Goal: Download file/media

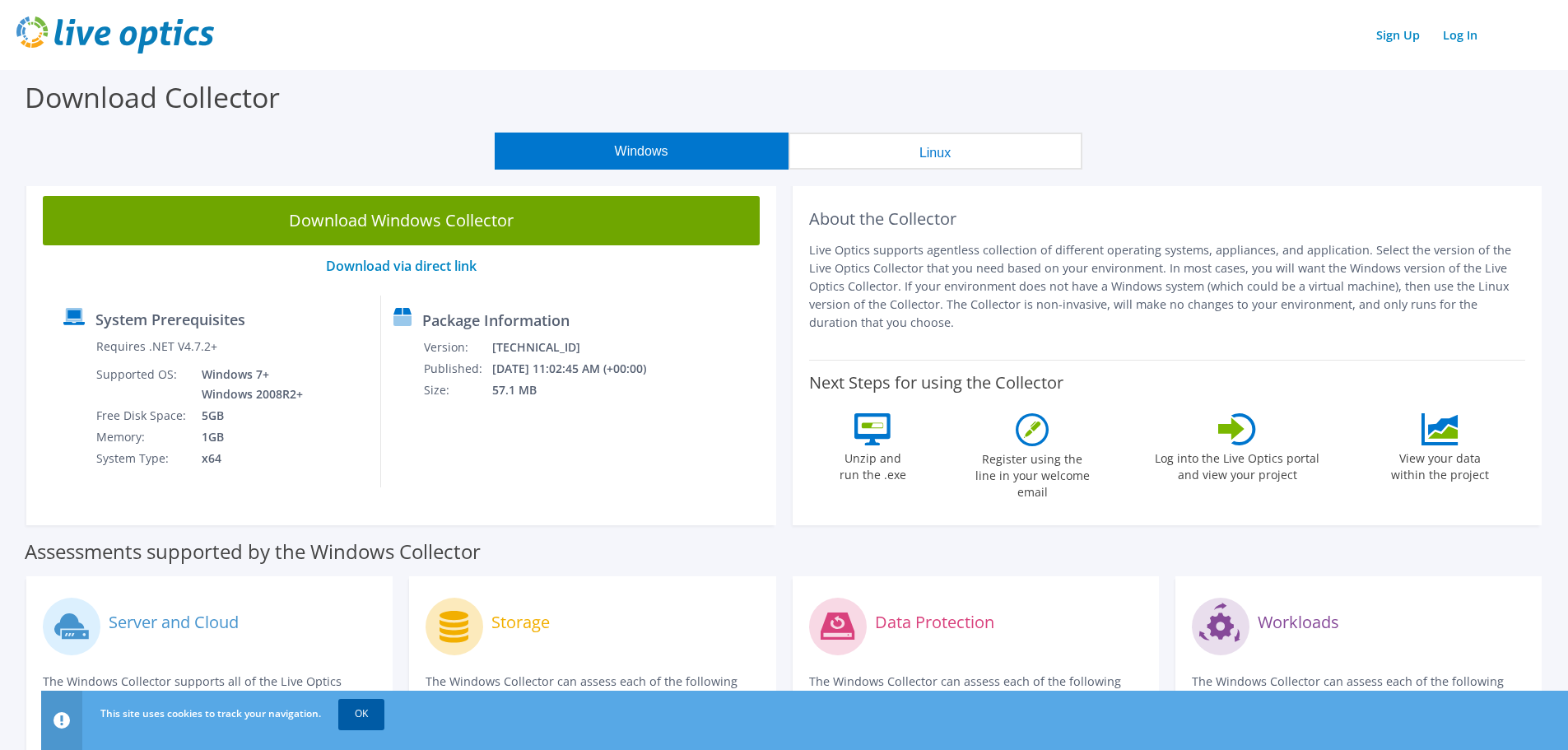
click at [352, 715] on link "OK" at bounding box center [361, 713] width 46 height 29
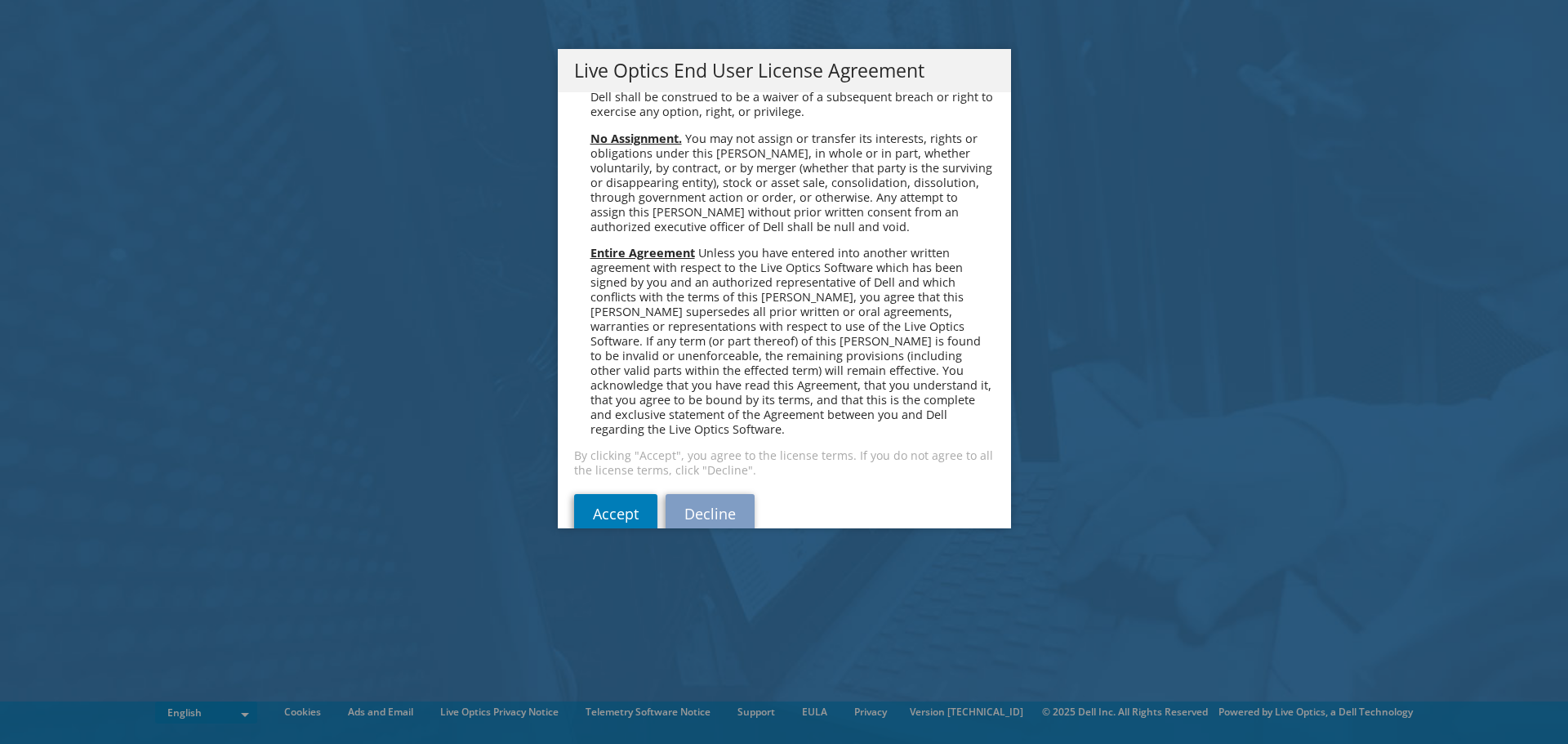
scroll to position [6174, 0]
click at [567, 466] on div "Please read the following License Agreement. You must accept the terms of this …" at bounding box center [784, 310] width 453 height 436
click at [596, 491] on link "Accept" at bounding box center [615, 510] width 83 height 39
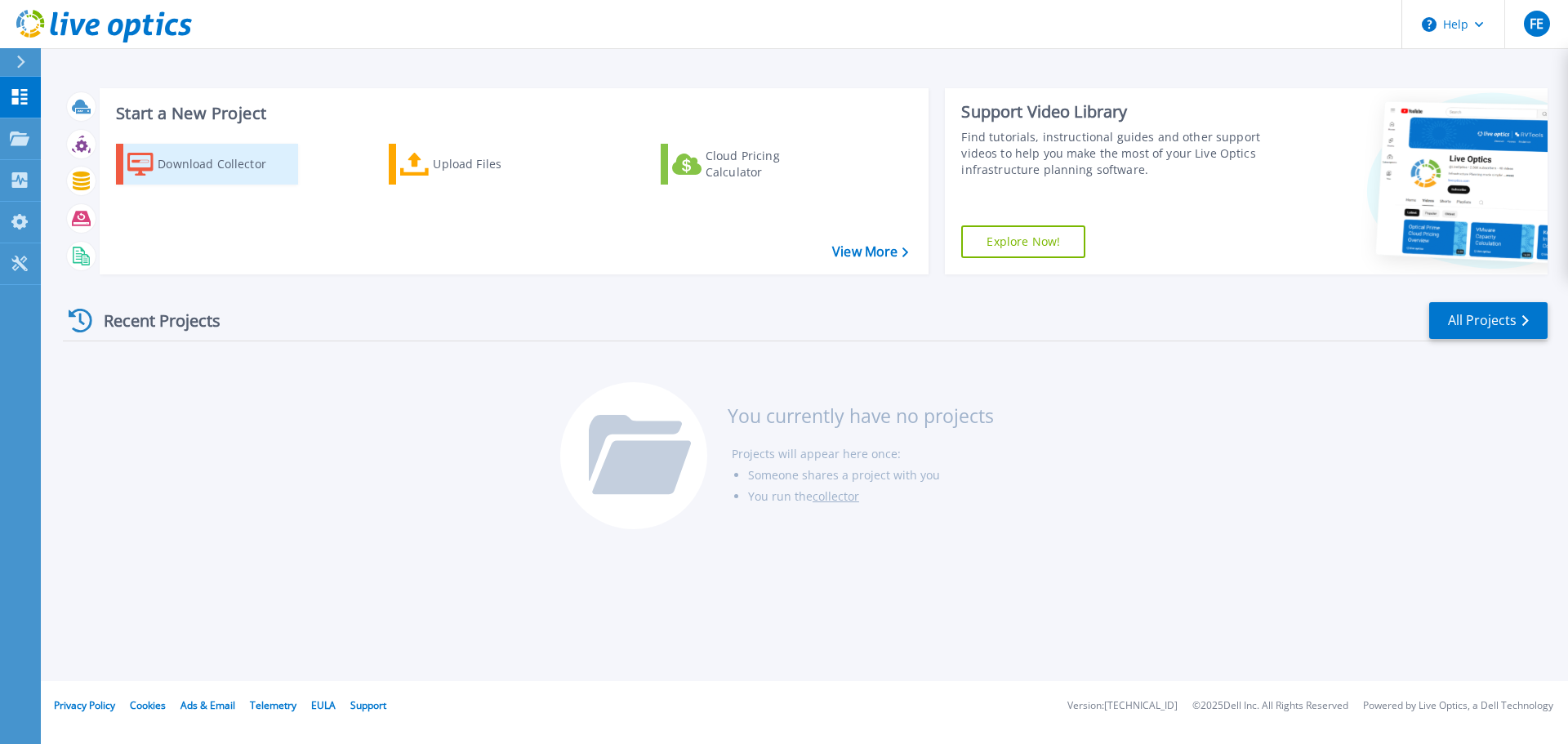
click at [226, 162] on div "Download Collector" at bounding box center [222, 165] width 131 height 33
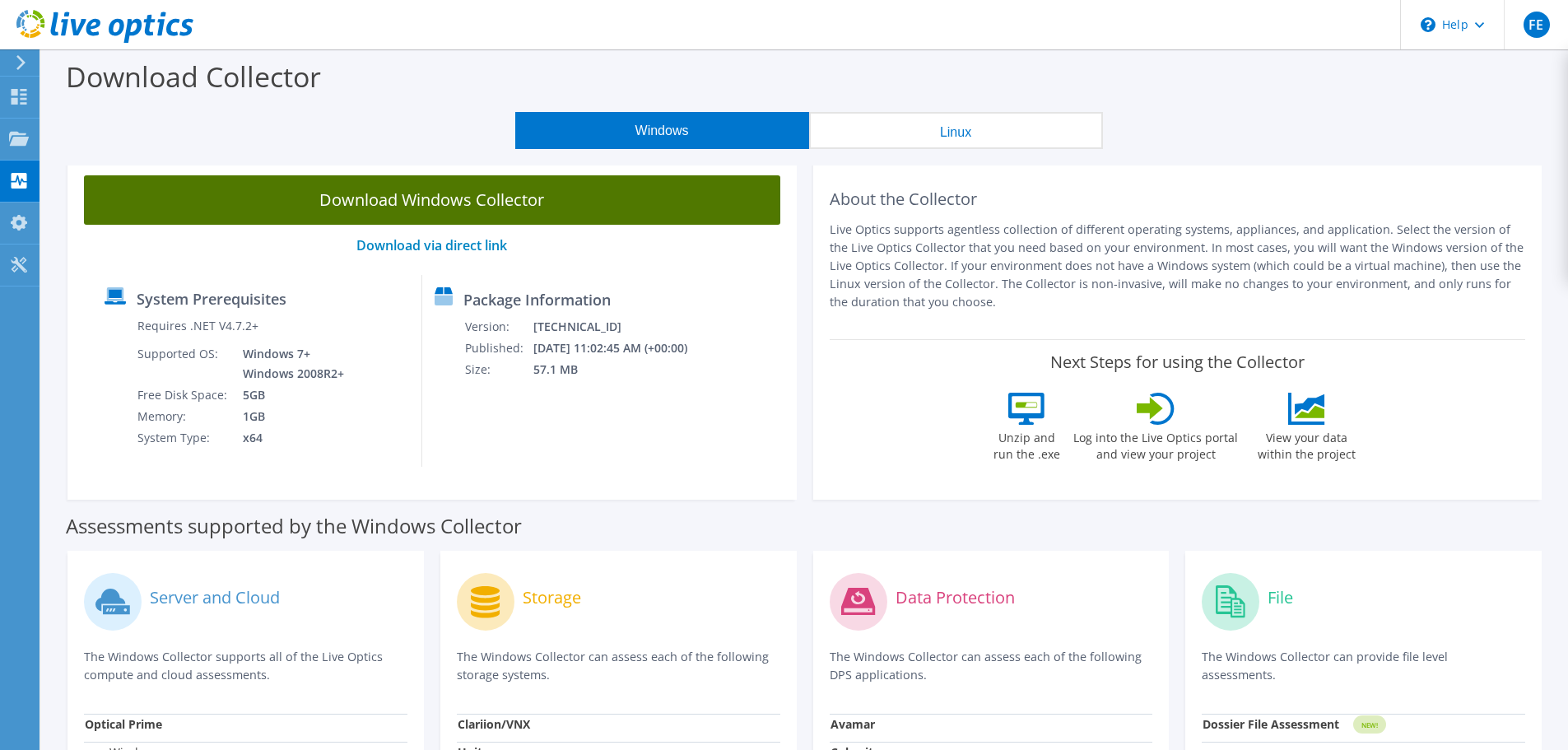
click at [389, 205] on link "Download Windows Collector" at bounding box center [432, 200] width 696 height 50
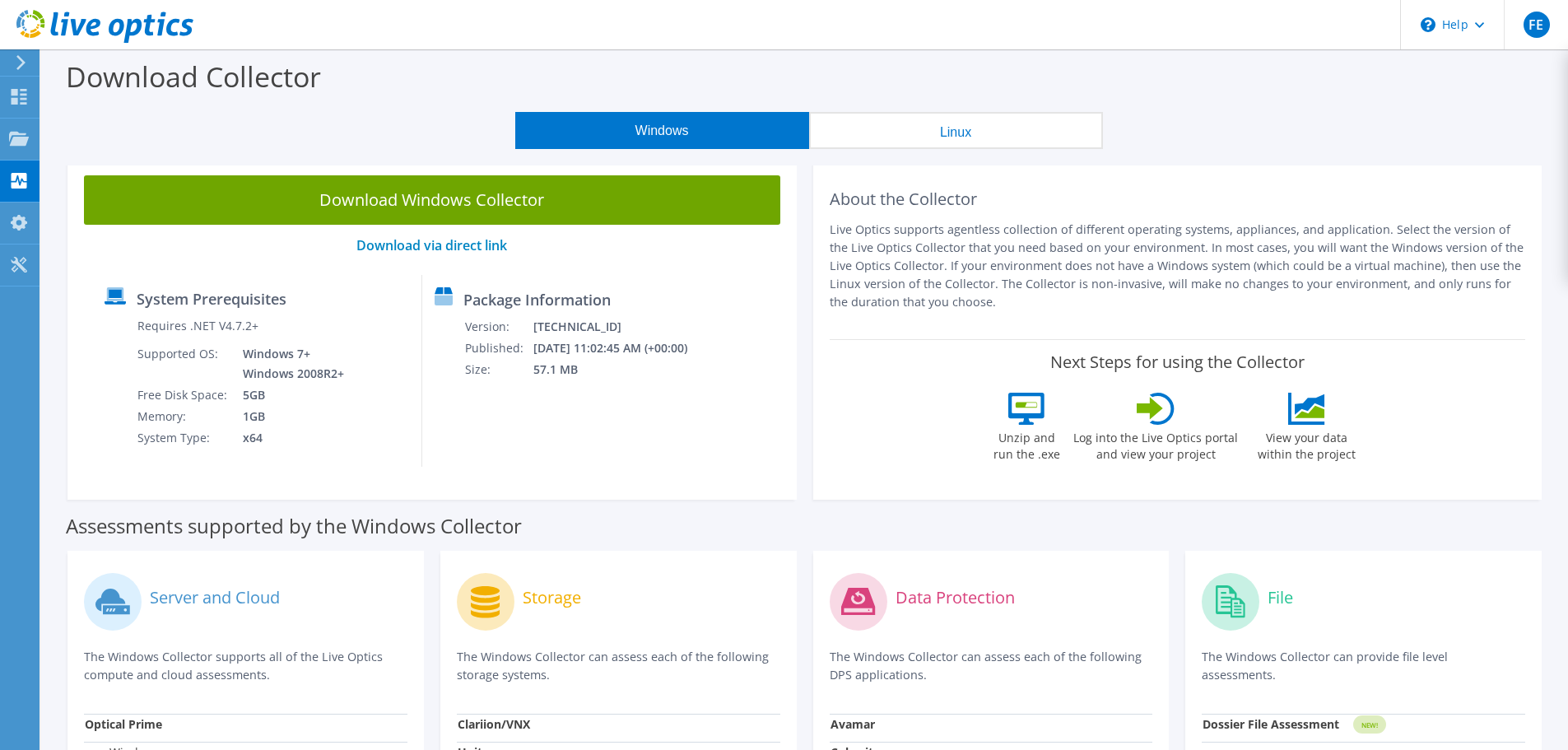
click at [760, 423] on div "System Prerequisites Requires .NET V4.7.2+ Supported OS: Windows 7+ Windows 200…" at bounding box center [432, 370] width 680 height 192
click at [15, 228] on use at bounding box center [19, 222] width 17 height 16
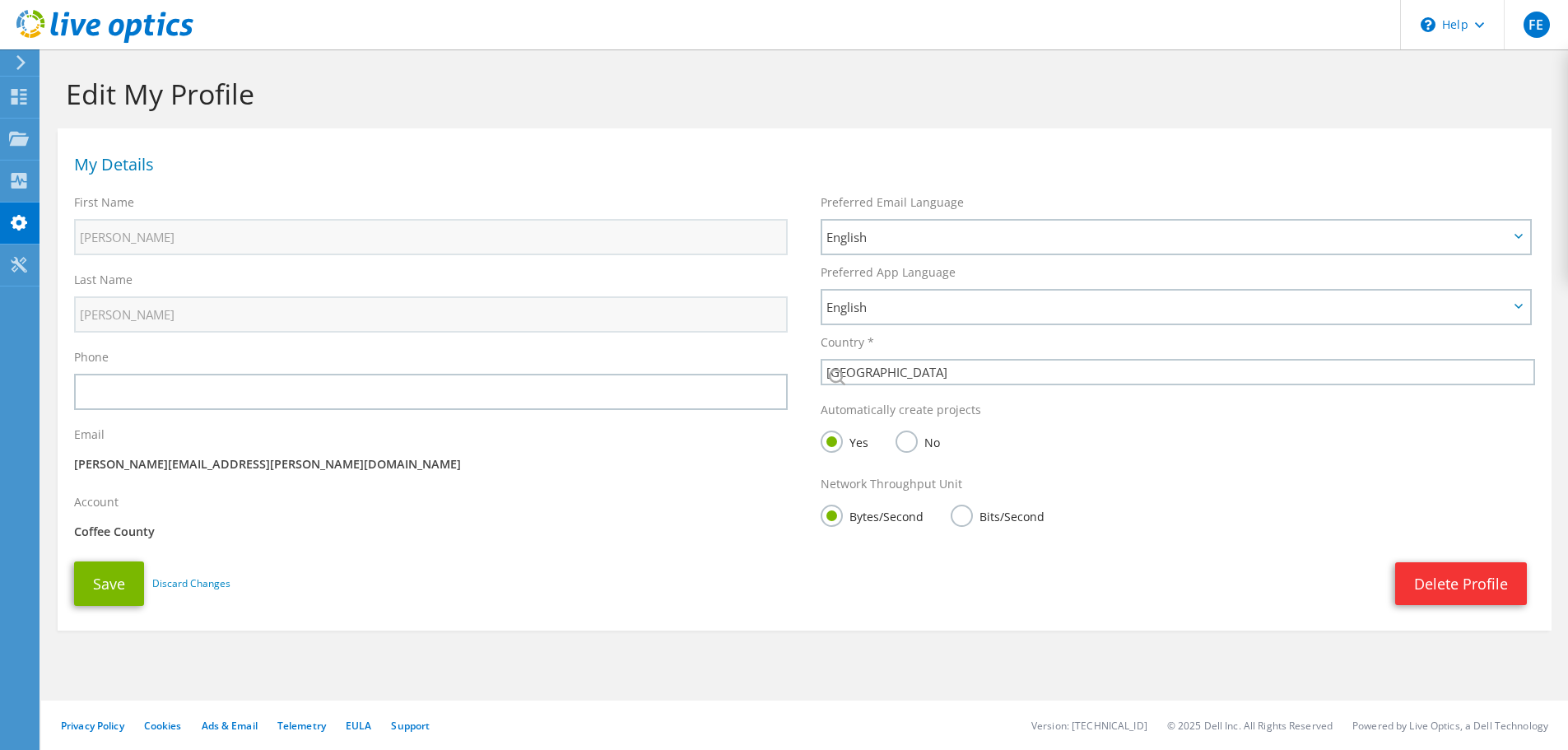
select select "224"
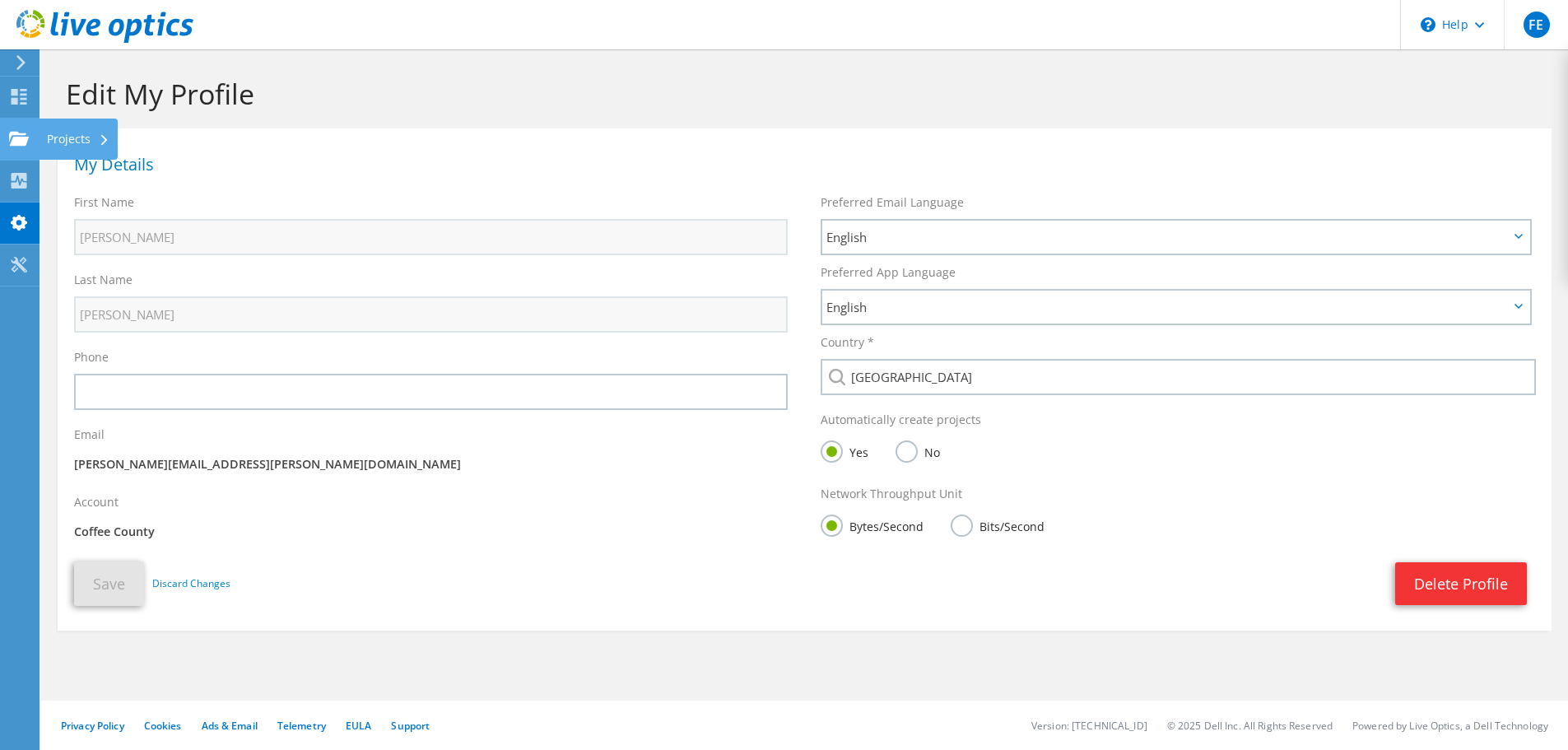
click at [11, 139] on icon at bounding box center [18, 138] width 19 height 16
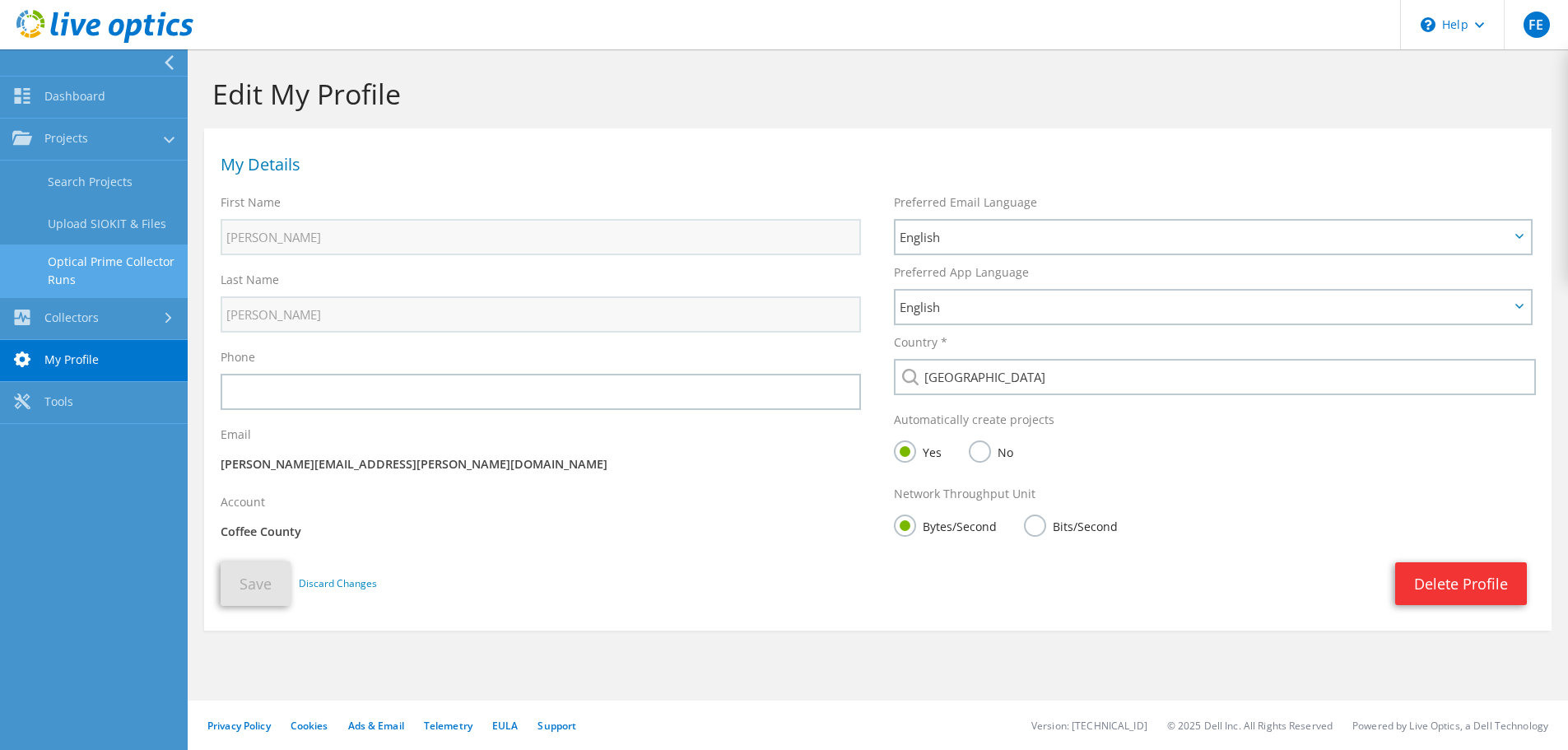
click at [103, 263] on link "Optical Prime Collector Runs" at bounding box center [94, 270] width 188 height 53
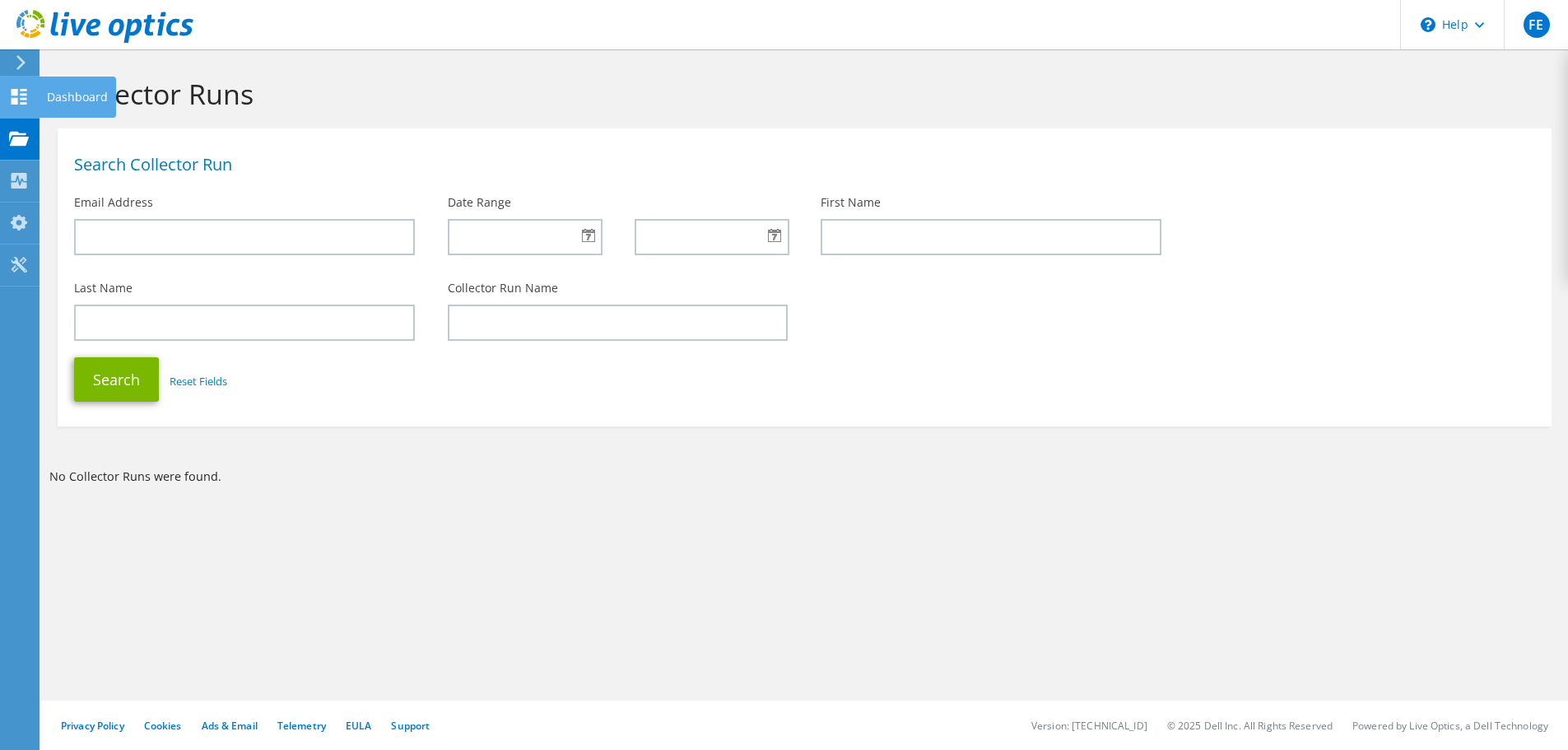
click at [17, 91] on use at bounding box center [19, 96] width 16 height 16
